Goal: Task Accomplishment & Management: Use online tool/utility

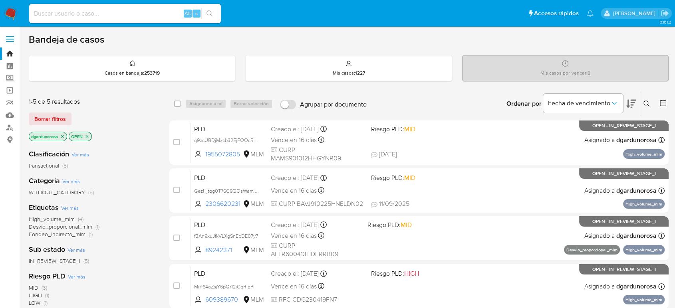
drag, startPoint x: 647, startPoint y: 101, endPoint x: 637, endPoint y: 117, distance: 19.1
click at [647, 101] on icon at bounding box center [647, 104] width 6 height 6
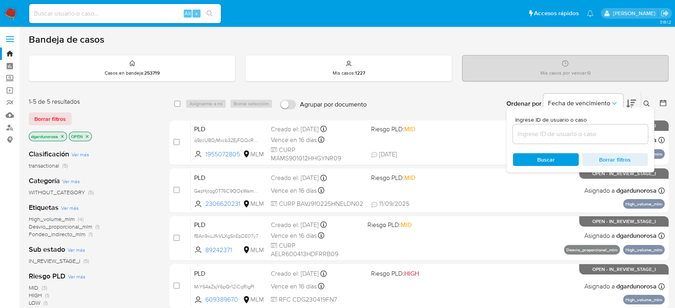
click at [620, 133] on input at bounding box center [580, 134] width 135 height 10
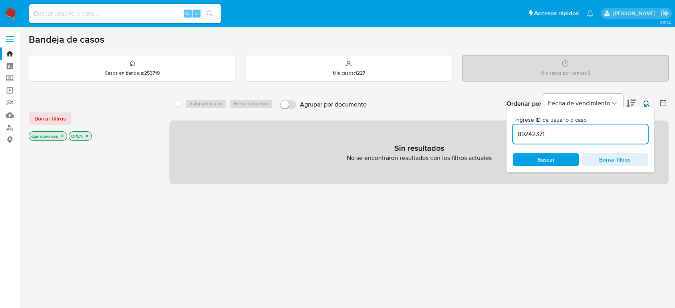
click at [620, 133] on input "89242371" at bounding box center [580, 134] width 135 height 10
type input "89242371"
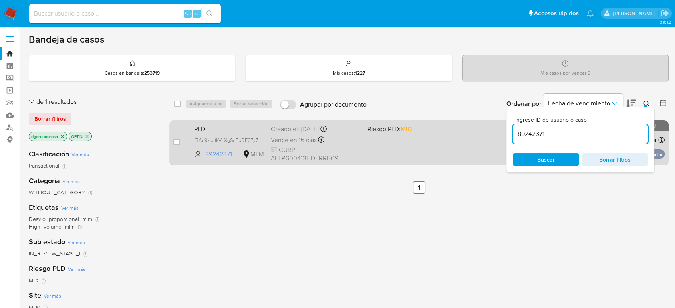
click at [389, 151] on div "PLD fBAn9xuJfkVLXgSnEpDE07y7 89242371 MLM Riesgo PLD: MID Creado el: 12/08/2025…" at bounding box center [428, 143] width 474 height 40
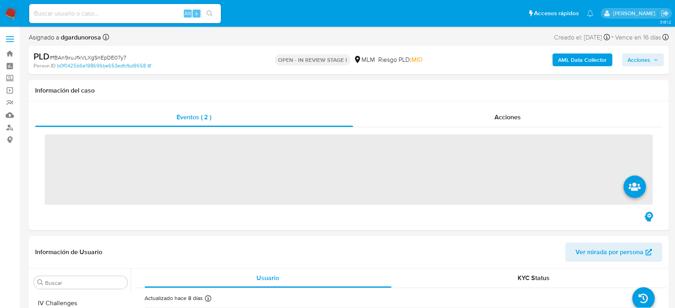
scroll to position [376, 0]
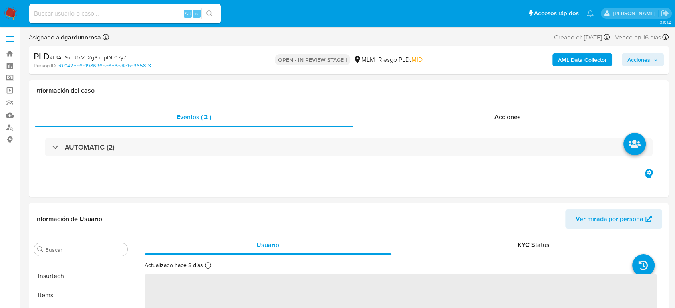
select select "10"
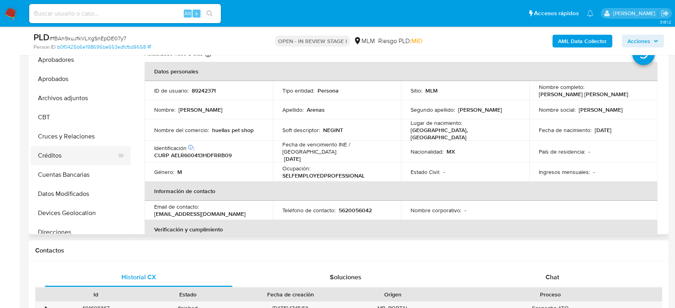
scroll to position [21, 0]
click at [63, 105] on button "Archivos adjuntos" at bounding box center [77, 99] width 93 height 19
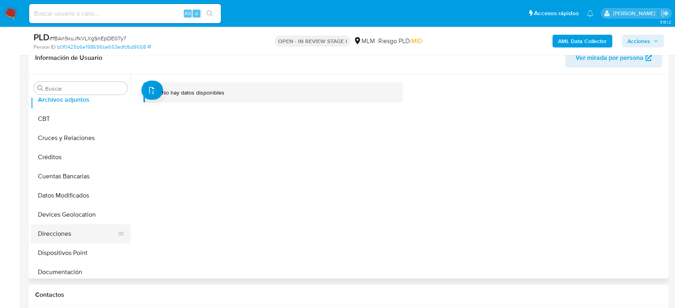
scroll to position [109, 0]
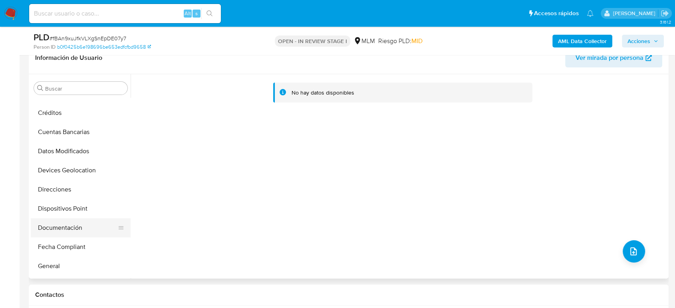
click at [65, 226] on button "Documentación" at bounding box center [77, 228] width 93 height 19
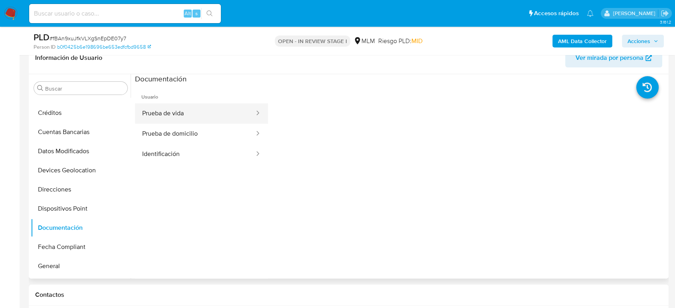
click at [229, 119] on button "Prueba de vida" at bounding box center [195, 113] width 120 height 20
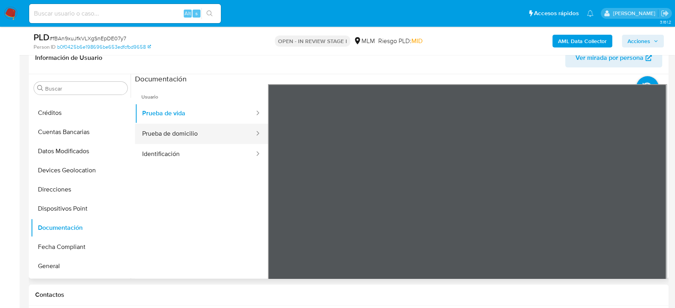
click at [174, 132] on button "Prueba de domicilio" at bounding box center [195, 134] width 120 height 20
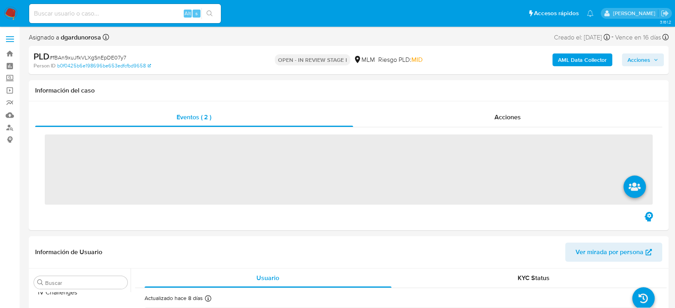
scroll to position [376, 0]
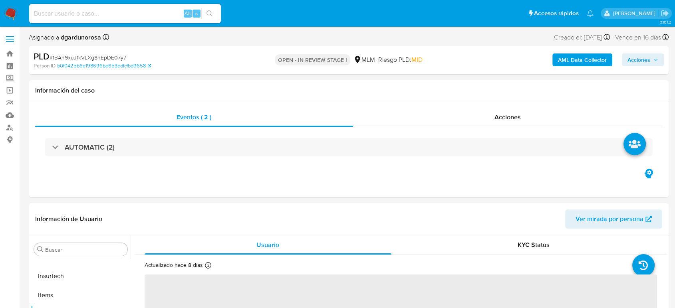
select select "10"
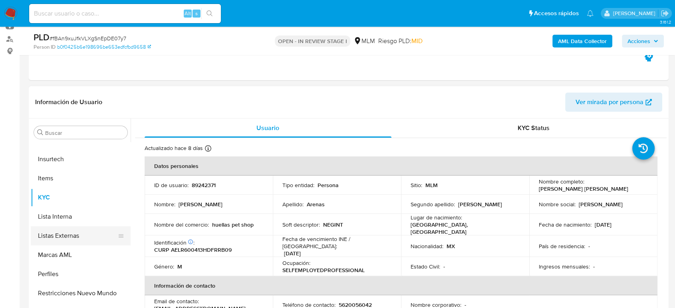
scroll to position [287, 0]
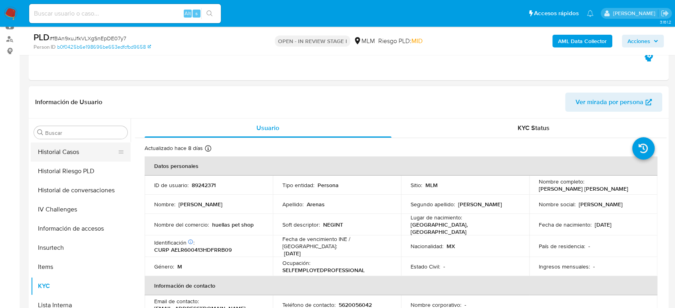
click at [67, 155] on button "Historial Casos" at bounding box center [77, 152] width 93 height 19
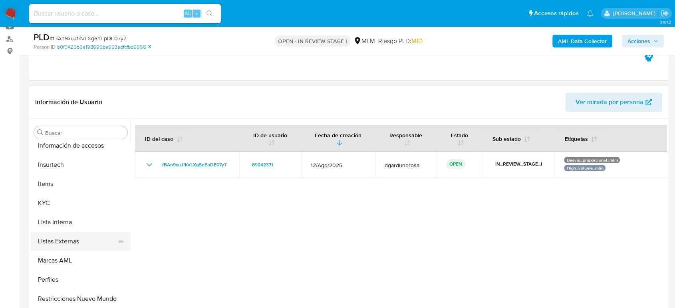
scroll to position [376, 0]
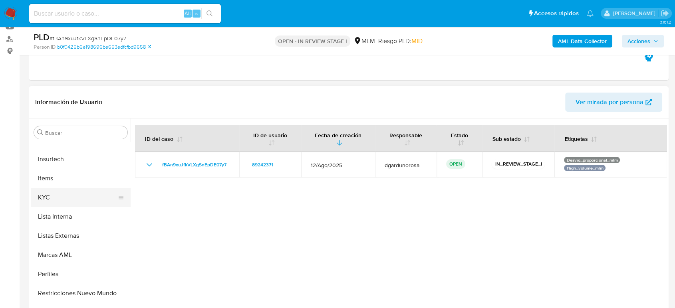
click at [70, 198] on button "KYC" at bounding box center [77, 197] width 93 height 19
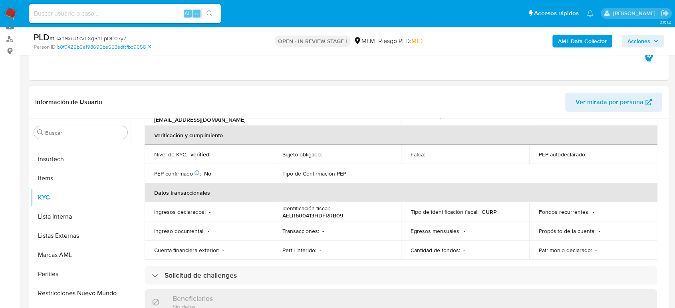
scroll to position [139, 0]
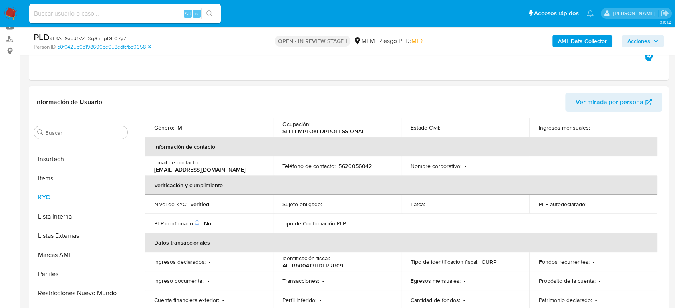
click at [356, 163] on p "5620056042" at bounding box center [355, 166] width 33 height 7
copy p "5620056042"
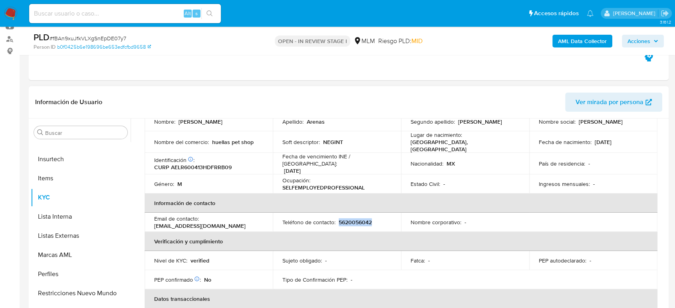
scroll to position [50, 0]
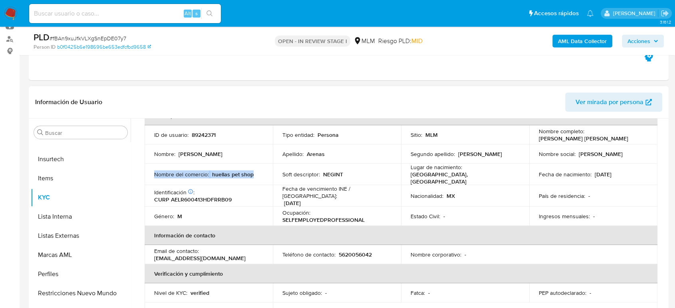
drag, startPoint x: 238, startPoint y: 175, endPoint x: 149, endPoint y: 179, distance: 89.2
click at [149, 179] on td "Nombre del comercio : huellas pet shop" at bounding box center [209, 175] width 128 height 22
copy div "Nombre del comercio : huellas pet shop"
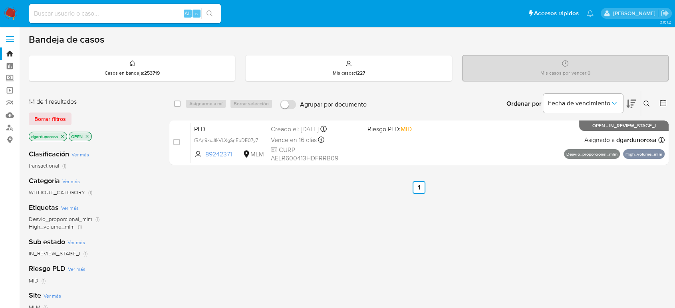
click at [10, 14] on img at bounding box center [11, 14] width 14 height 14
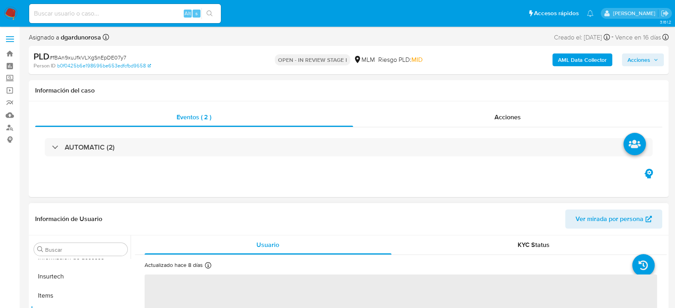
scroll to position [376, 0]
select select "10"
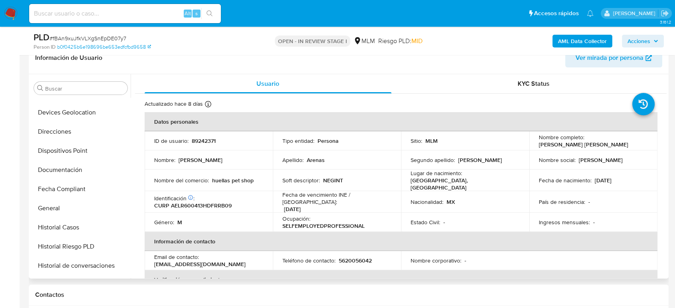
scroll to position [177, 0]
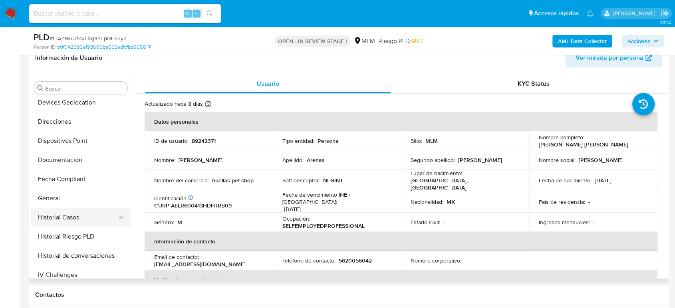
click at [80, 217] on button "Historial Casos" at bounding box center [77, 217] width 93 height 19
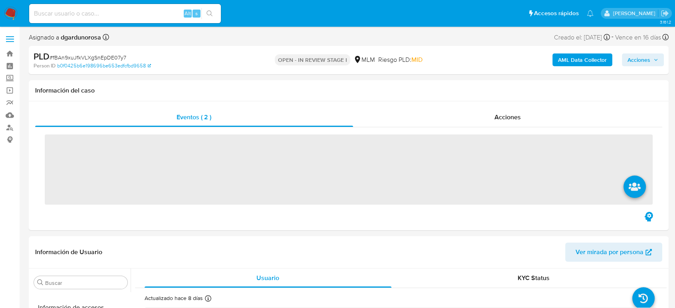
scroll to position [376, 0]
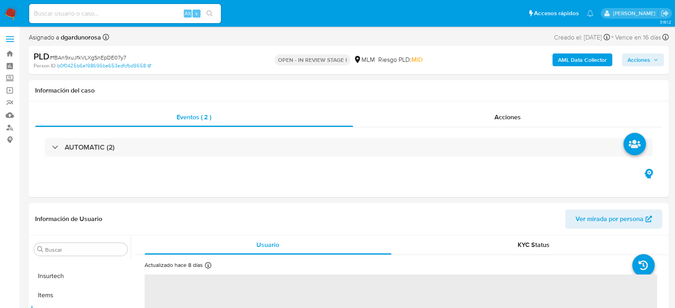
select select "10"
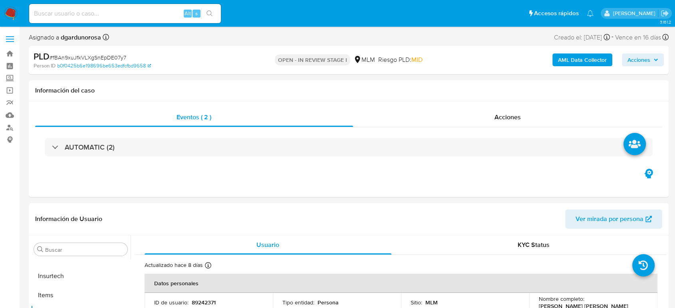
click at [10, 38] on label at bounding box center [10, 39] width 20 height 17
click at [0, 0] on input "checkbox" at bounding box center [0, 0] width 0 height 0
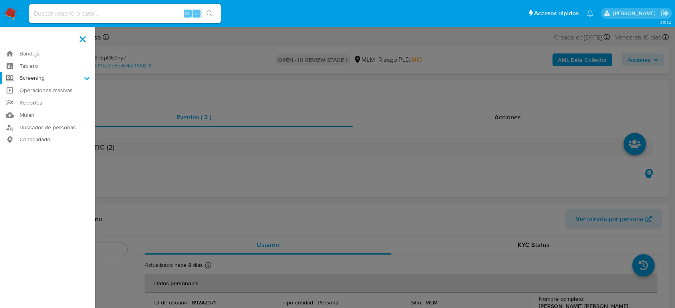
click at [43, 75] on label "Screening" at bounding box center [47, 78] width 95 height 12
click at [0, 0] on input "Screening" at bounding box center [0, 0] width 0 height 0
click at [48, 108] on link "Herramientas" at bounding box center [47, 110] width 95 height 10
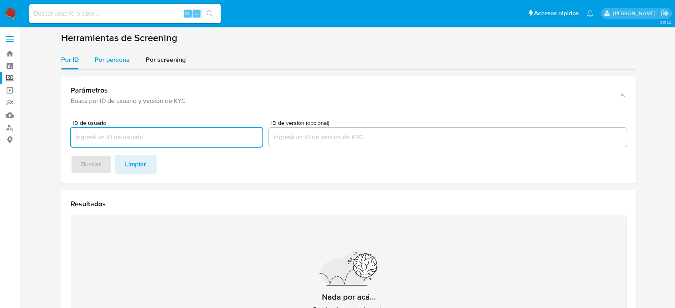
click at [115, 64] on span "Por persona" at bounding box center [112, 59] width 35 height 9
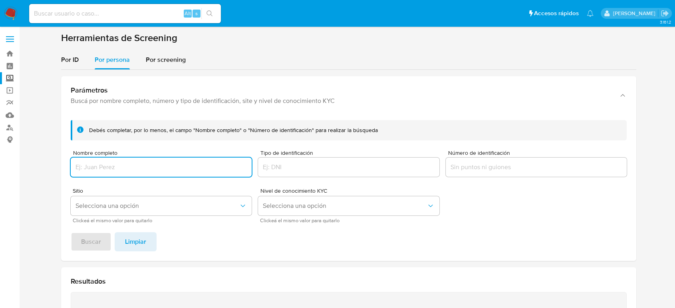
click at [129, 166] on input "Nombre completo" at bounding box center [161, 167] width 181 height 10
type input "[PERSON_NAME]"
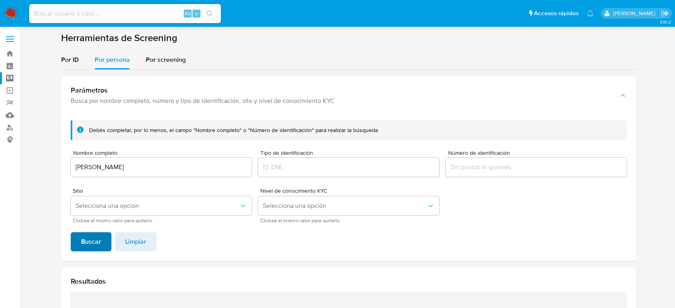
click at [100, 247] on span "Buscar" at bounding box center [91, 242] width 20 height 18
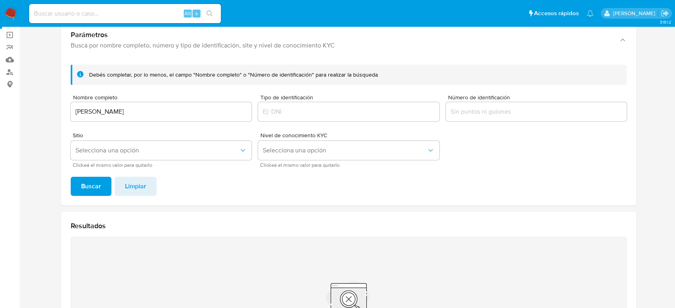
scroll to position [40, 0]
